Goal: Transaction & Acquisition: Book appointment/travel/reservation

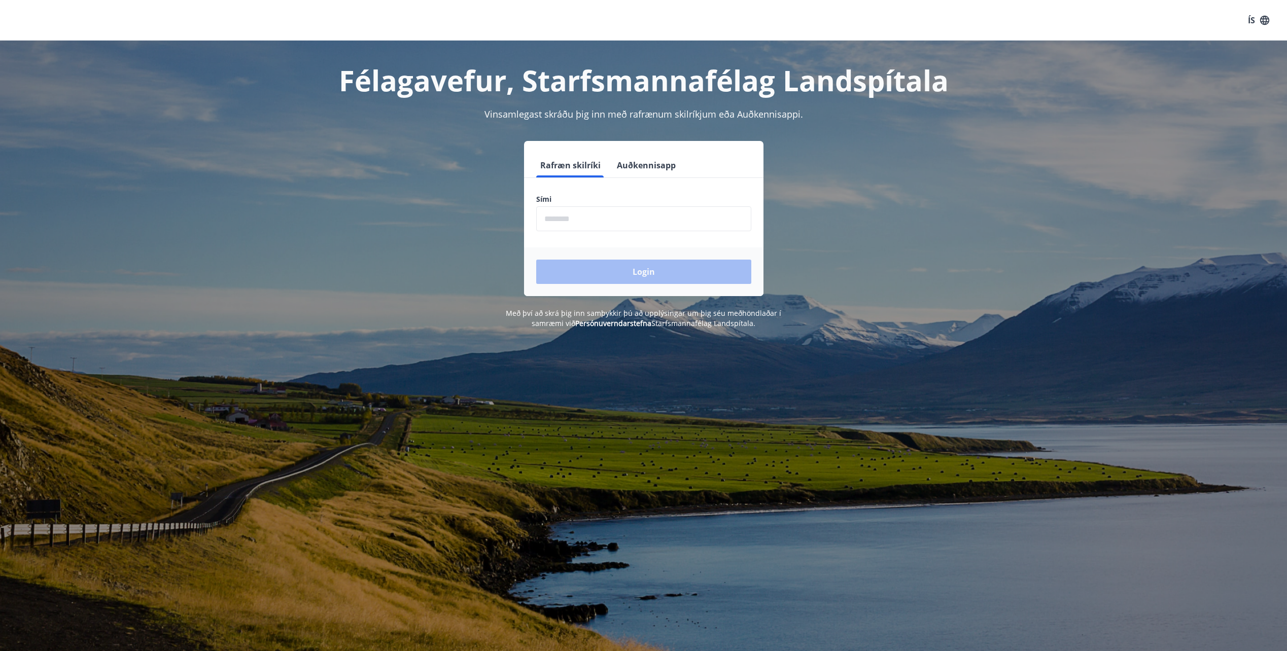
click at [551, 220] on input "phone" at bounding box center [643, 218] width 215 height 25
type input "********"
click at [672, 267] on button "Login" at bounding box center [643, 272] width 215 height 24
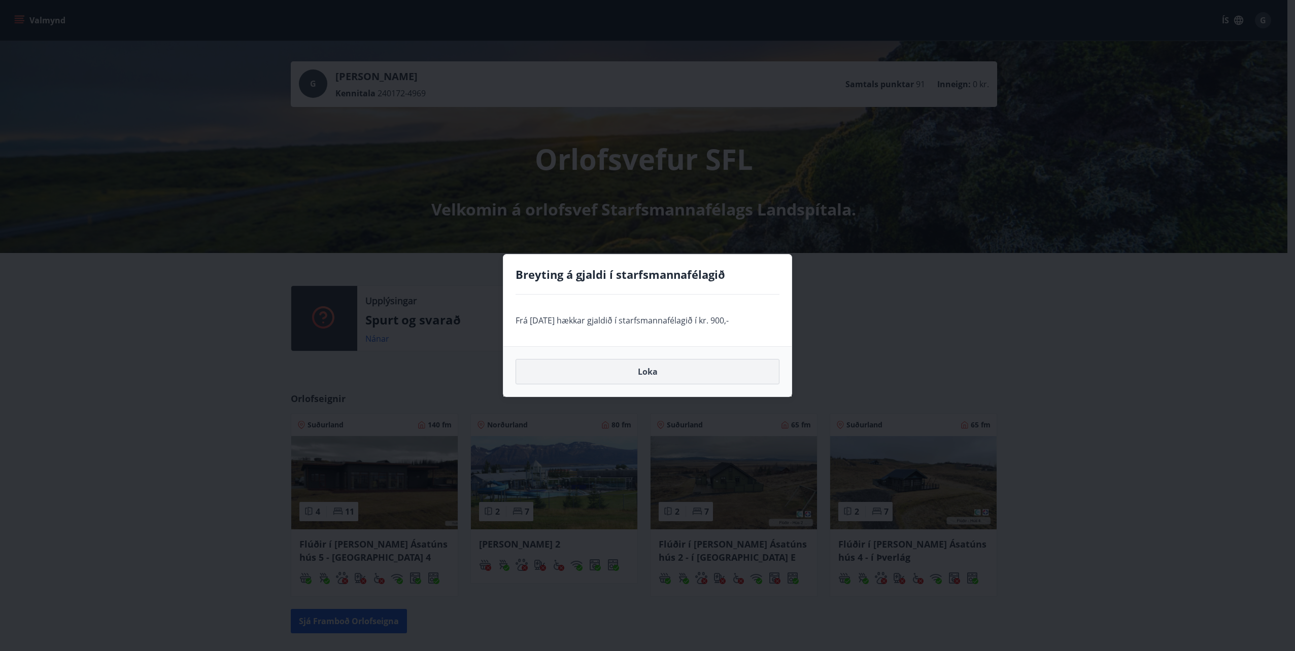
click at [616, 371] on button "Loka" at bounding box center [647, 371] width 264 height 25
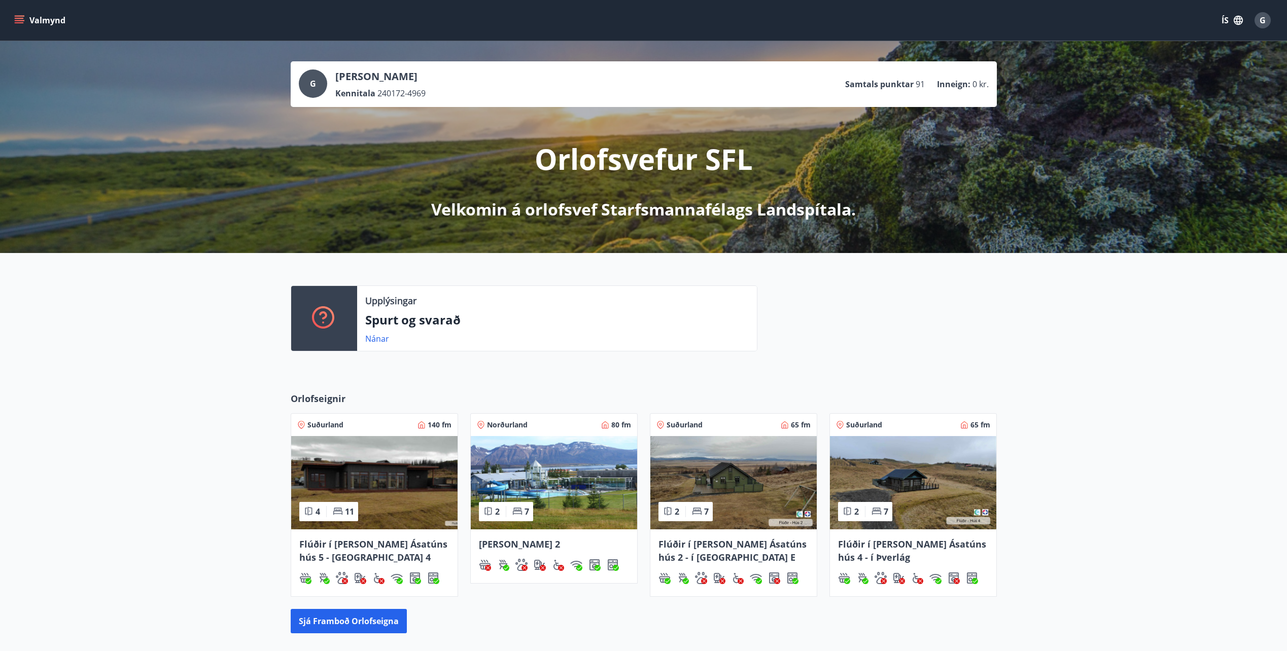
click at [554, 482] on img at bounding box center [554, 482] width 166 height 93
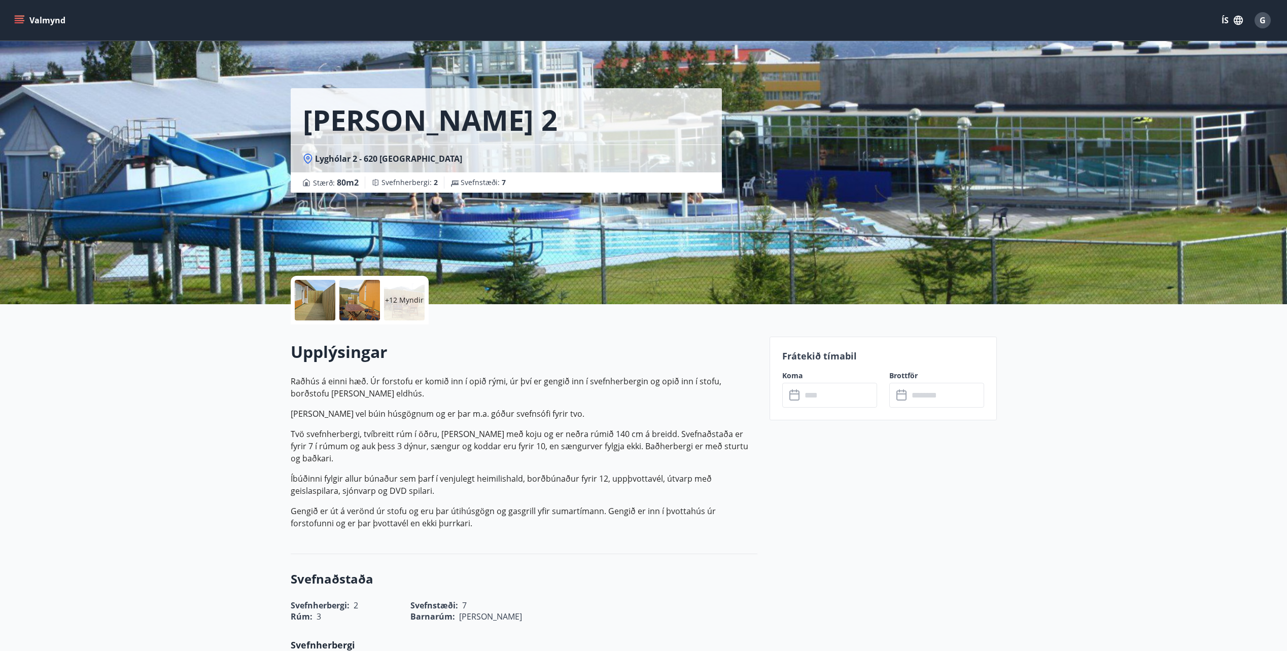
click at [806, 395] on input "text" at bounding box center [839, 395] width 76 height 25
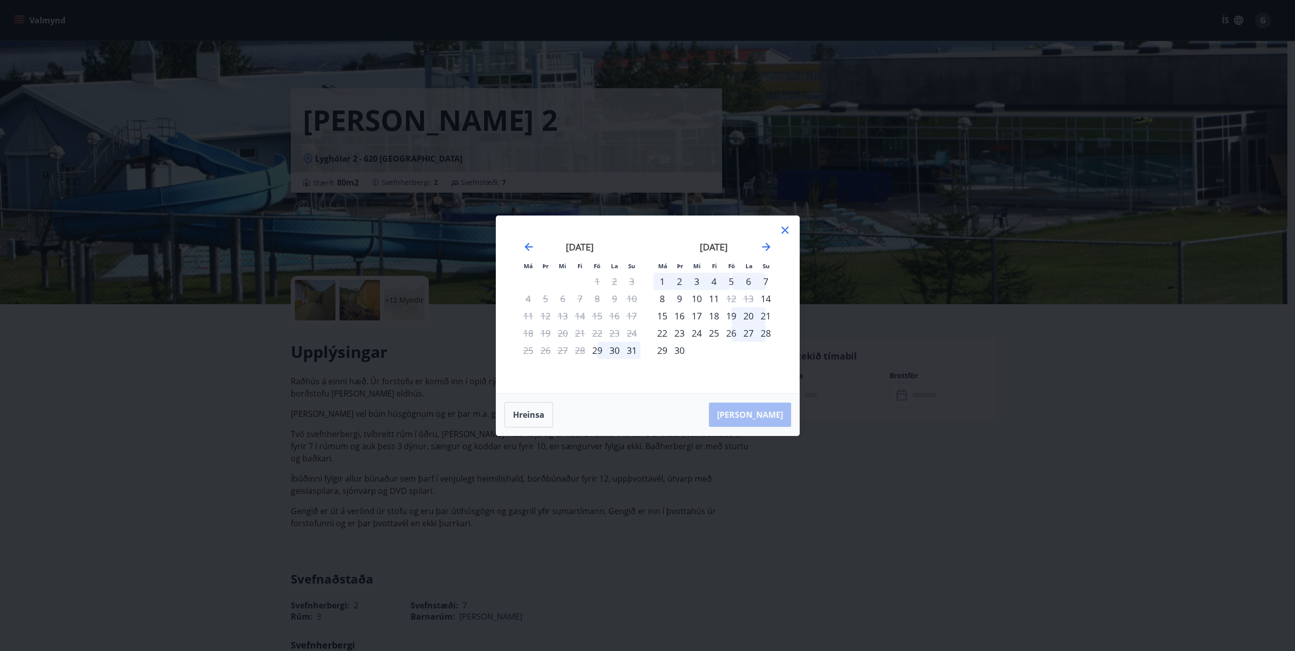
click at [731, 335] on div "26" at bounding box center [730, 333] width 17 height 17
click at [766, 335] on div "28" at bounding box center [765, 333] width 17 height 17
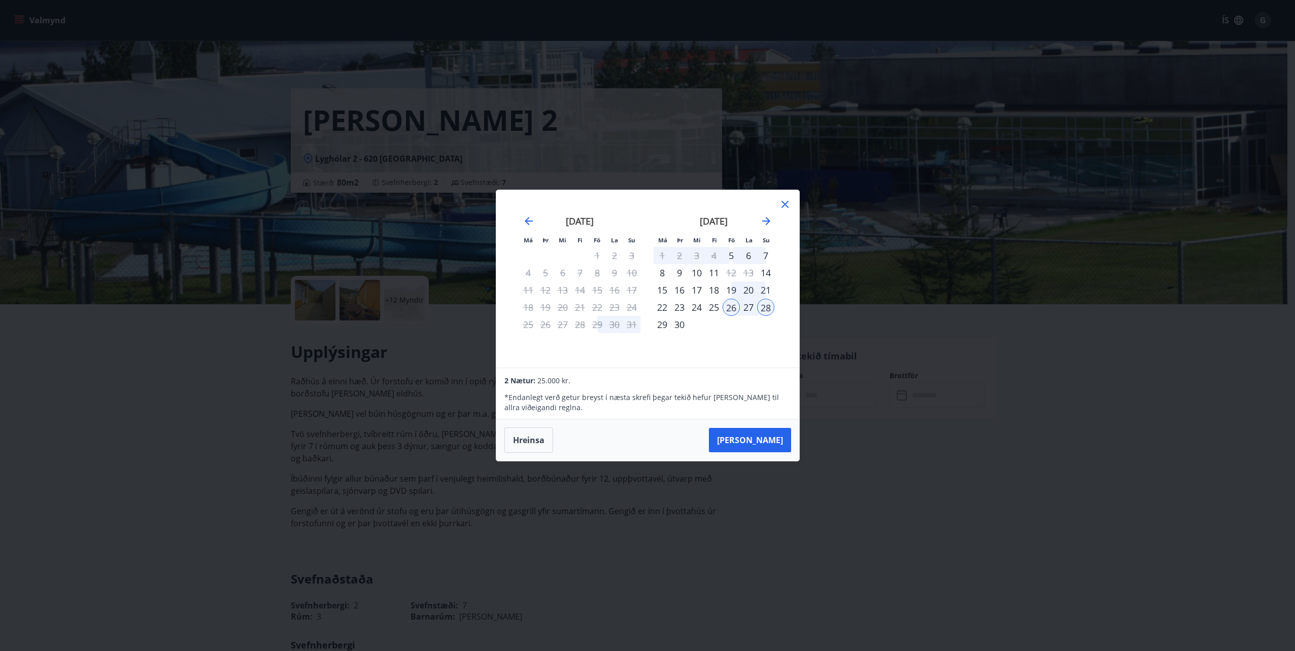
click at [664, 326] on div "29" at bounding box center [661, 324] width 17 height 17
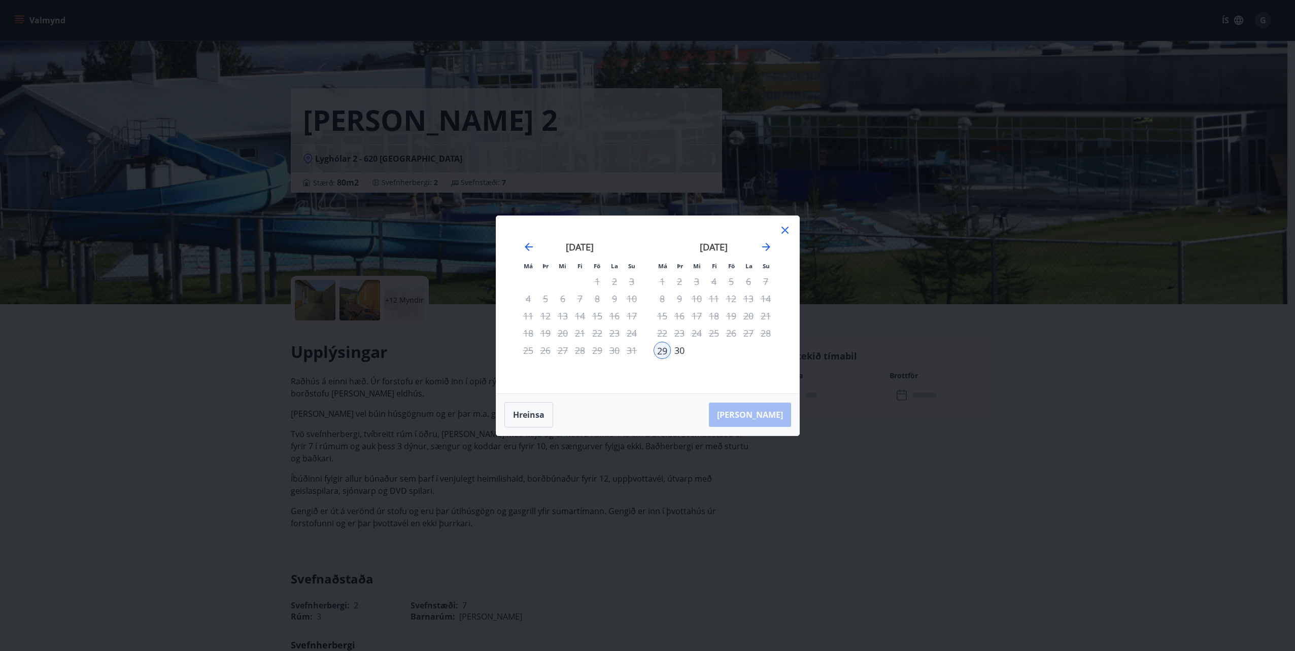
click at [733, 334] on div "26" at bounding box center [730, 333] width 17 height 17
click at [786, 227] on icon at bounding box center [785, 230] width 12 height 12
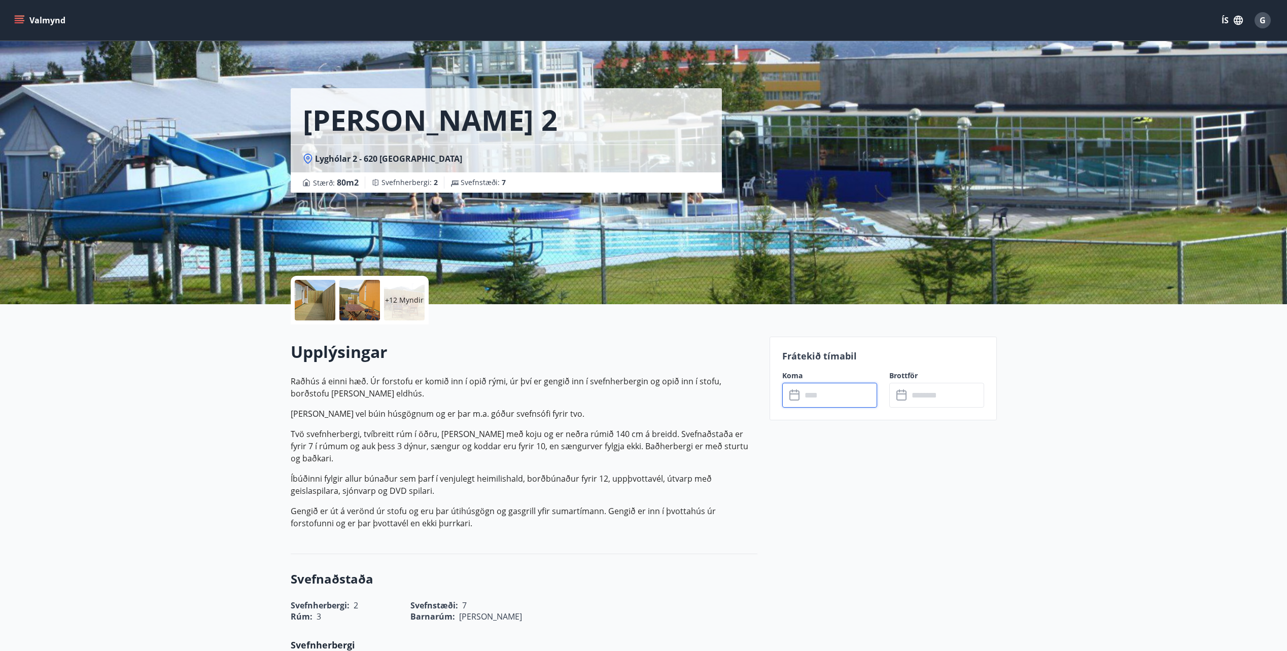
click at [812, 389] on input "text" at bounding box center [839, 395] width 76 height 25
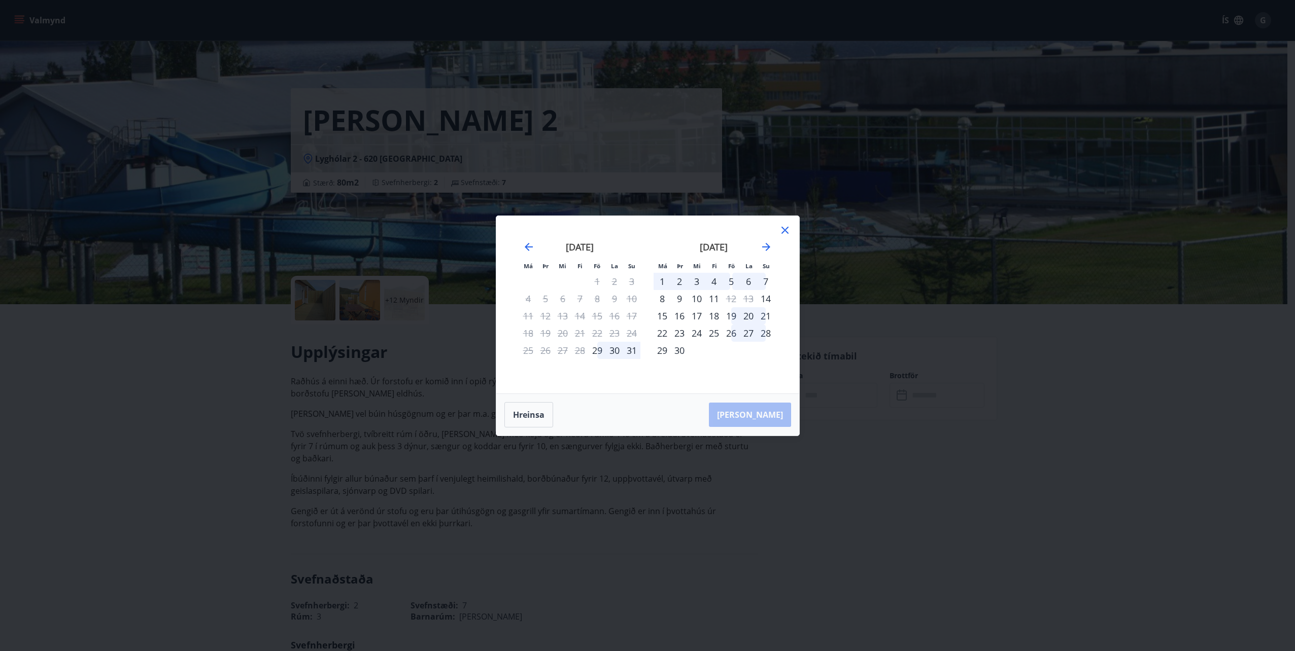
click at [732, 332] on div "26" at bounding box center [730, 333] width 17 height 17
click at [664, 351] on div "29" at bounding box center [661, 350] width 17 height 17
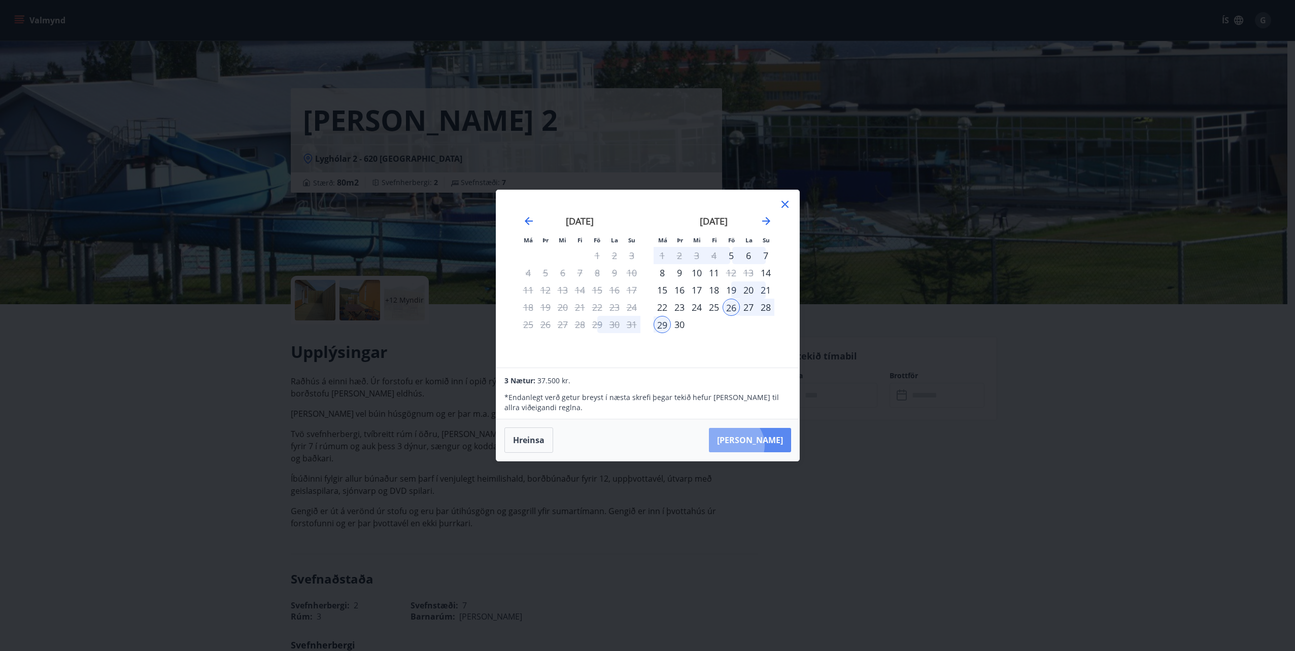
click at [765, 445] on button "Taka Frá" at bounding box center [750, 440] width 82 height 24
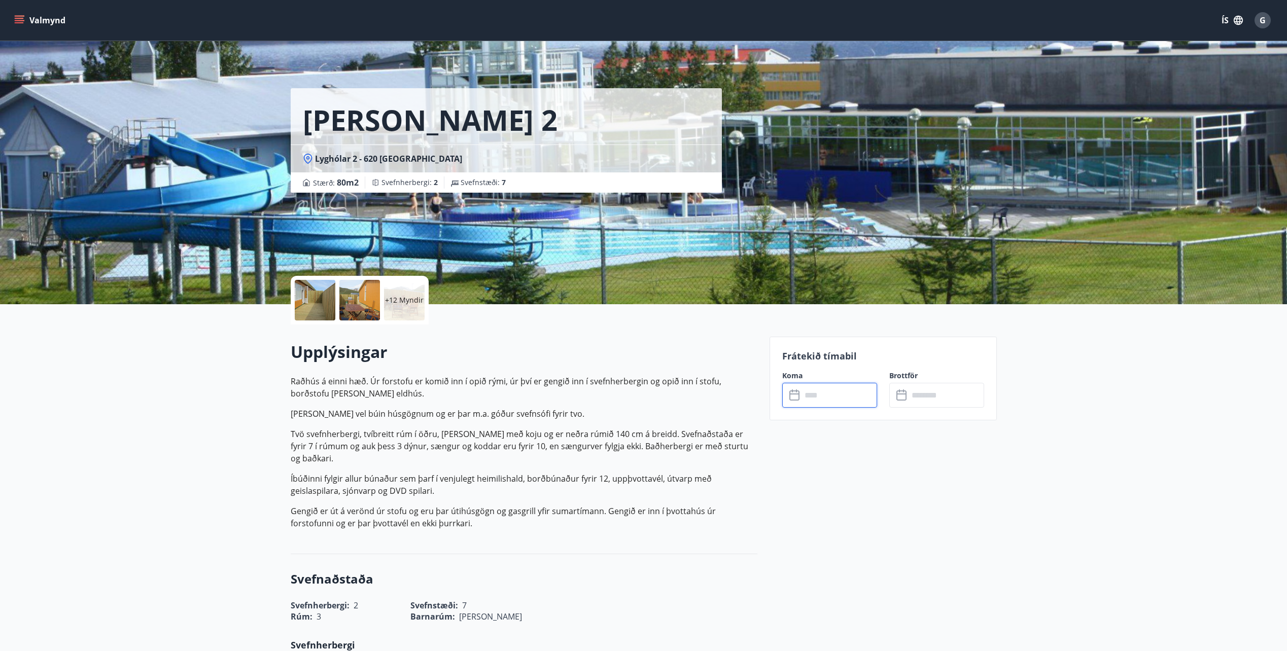
type input "******"
click at [936, 494] on button "Greiða" at bounding box center [936, 488] width 95 height 24
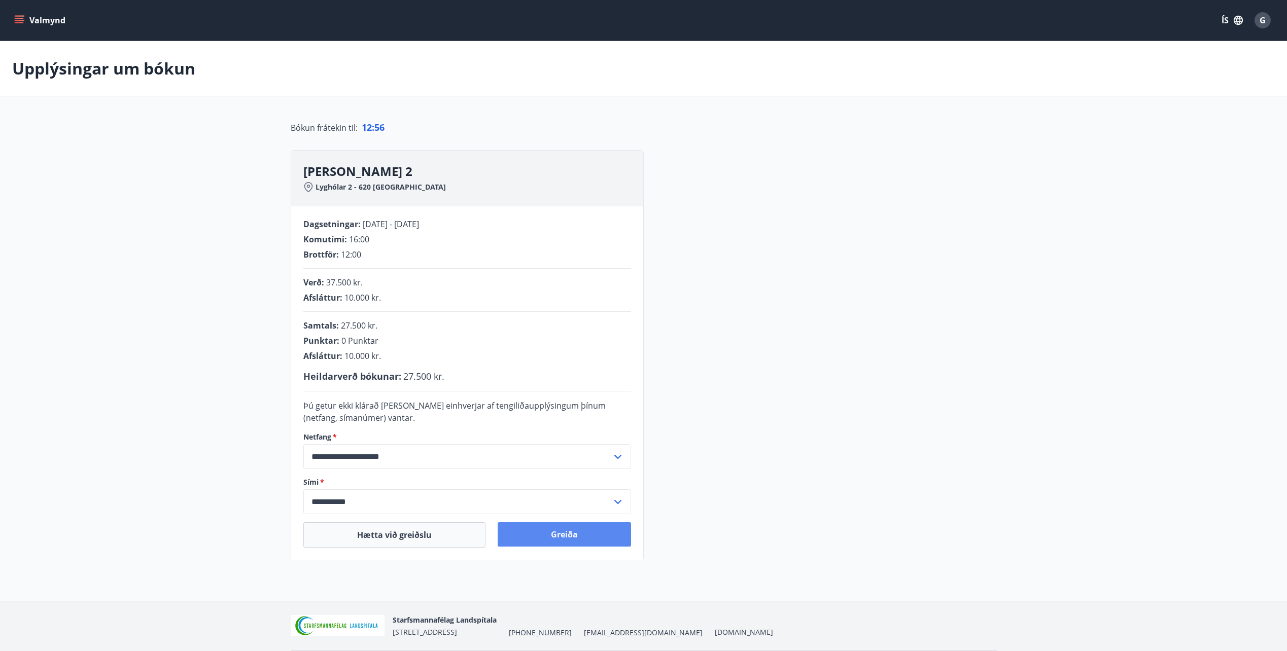
click at [553, 527] on button "Greiða" at bounding box center [564, 534] width 133 height 24
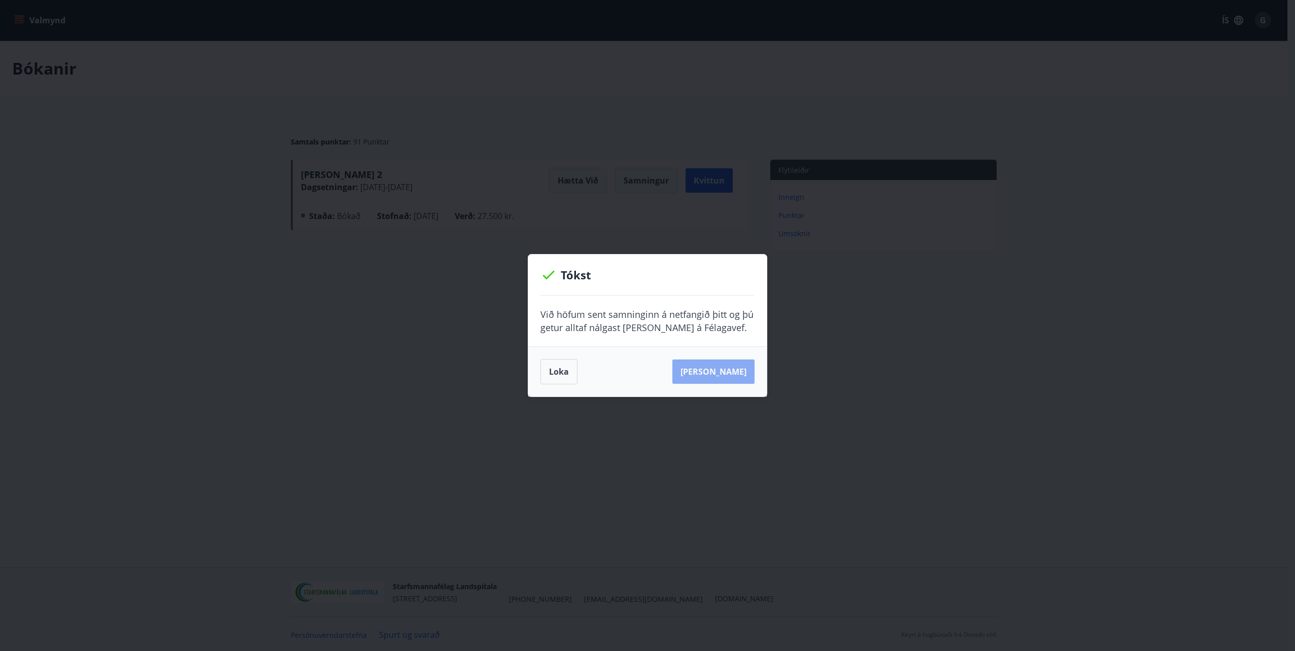
click at [739, 373] on button "[PERSON_NAME]" at bounding box center [713, 372] width 82 height 24
click at [566, 374] on button "Loka" at bounding box center [558, 371] width 37 height 25
click at [554, 372] on button "Loka" at bounding box center [558, 371] width 37 height 25
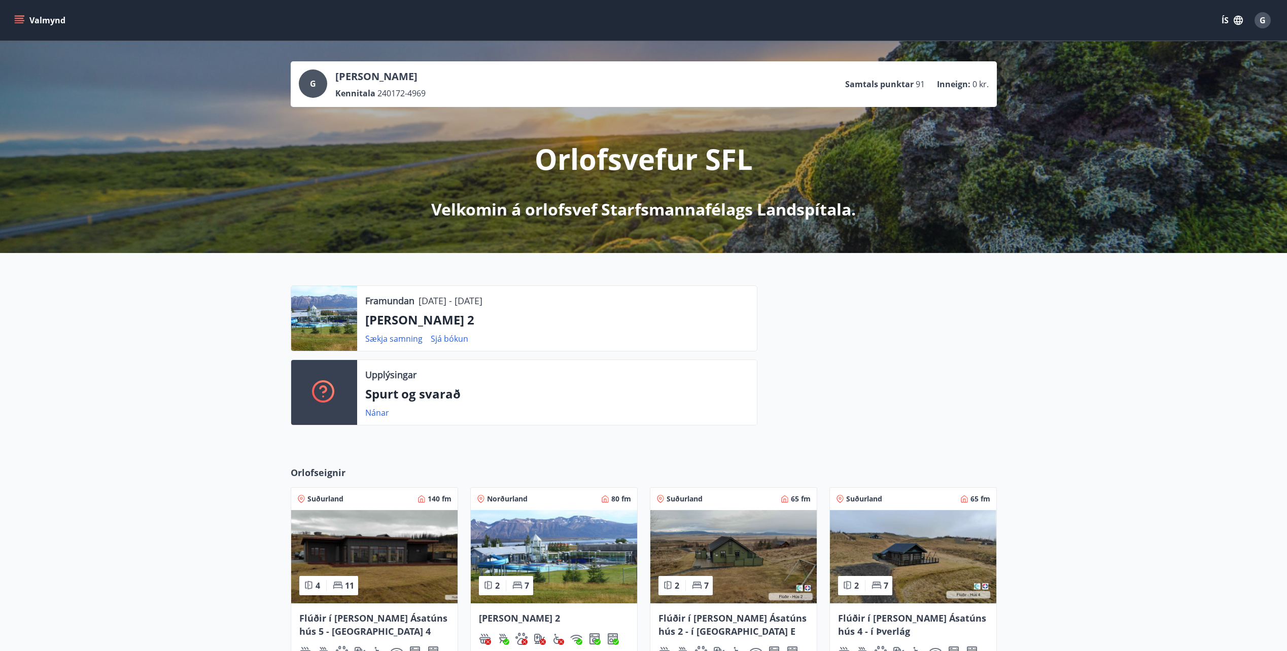
click at [336, 321] on div at bounding box center [324, 318] width 66 height 65
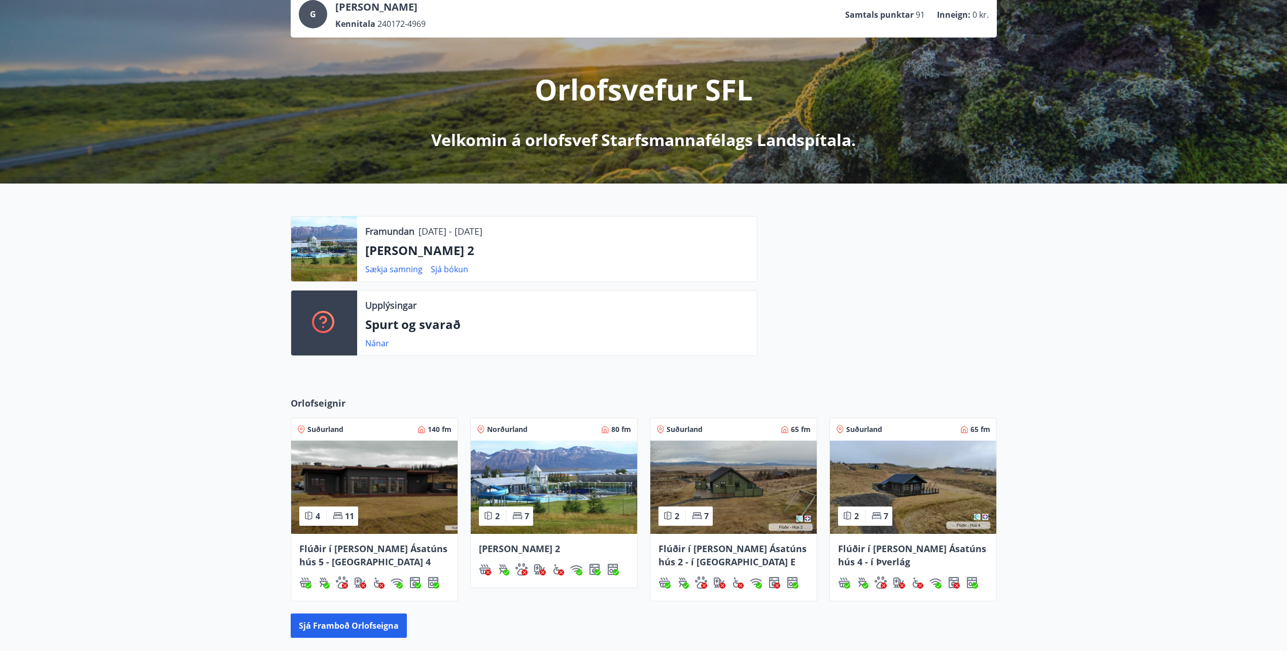
scroll to position [152, 0]
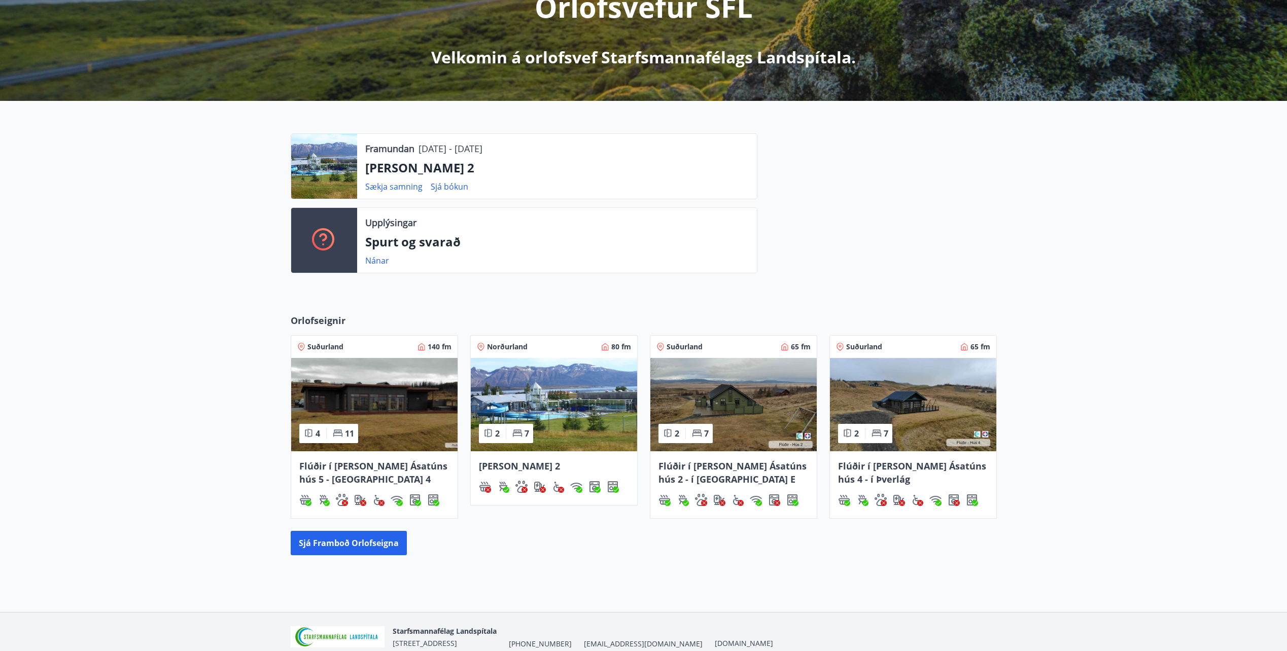
click at [549, 416] on img at bounding box center [554, 404] width 166 height 93
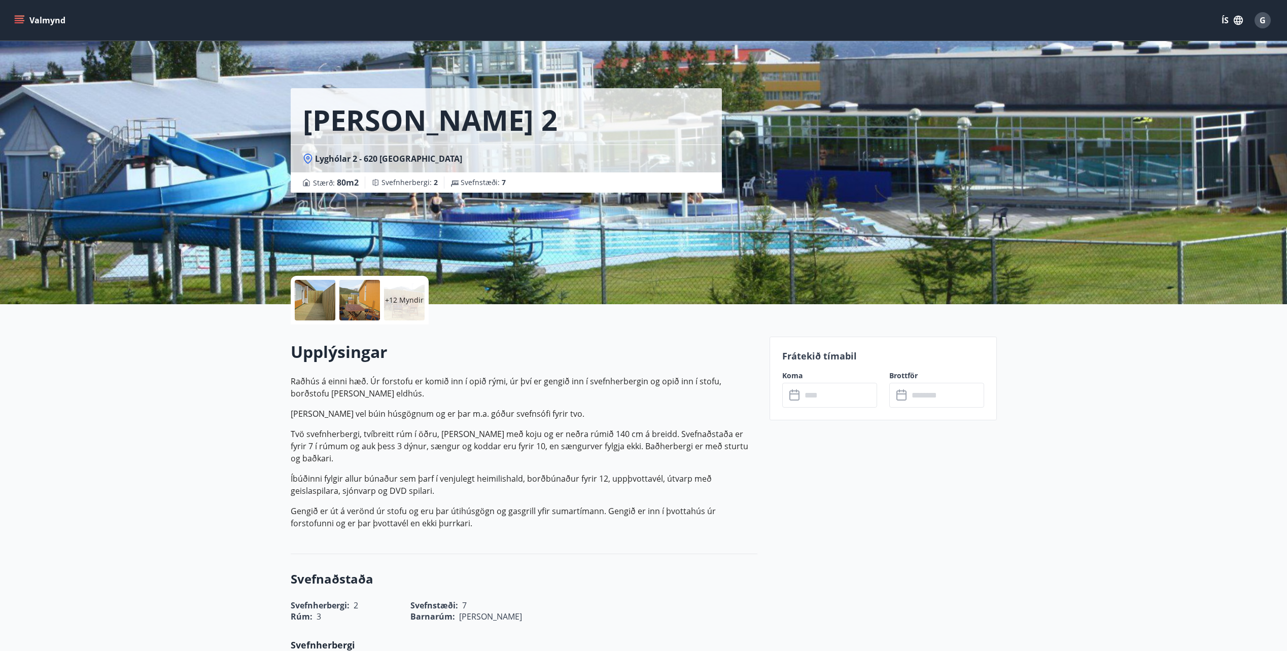
click at [401, 301] on p "+12 Myndir" at bounding box center [404, 300] width 39 height 10
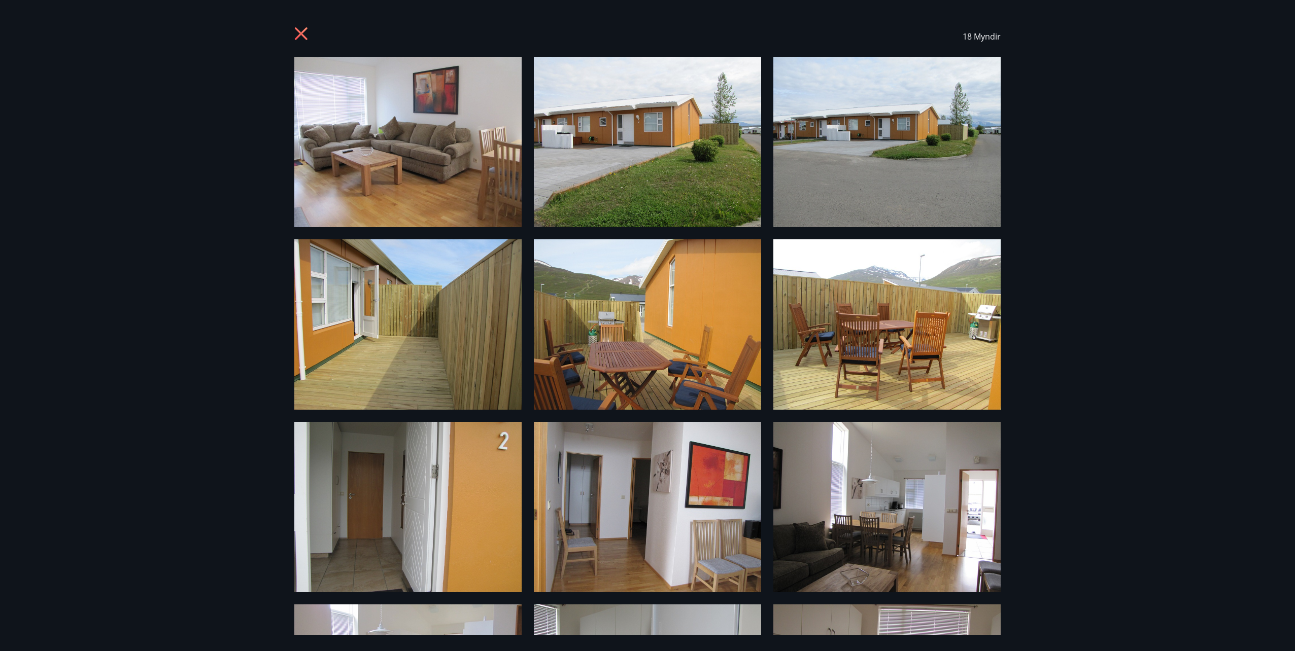
click at [296, 37] on icon at bounding box center [302, 35] width 16 height 16
